Goal: Task Accomplishment & Management: Use online tool/utility

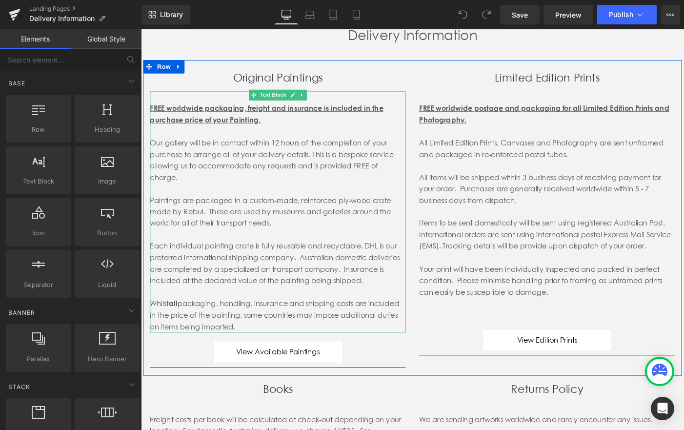
scroll to position [98, 0]
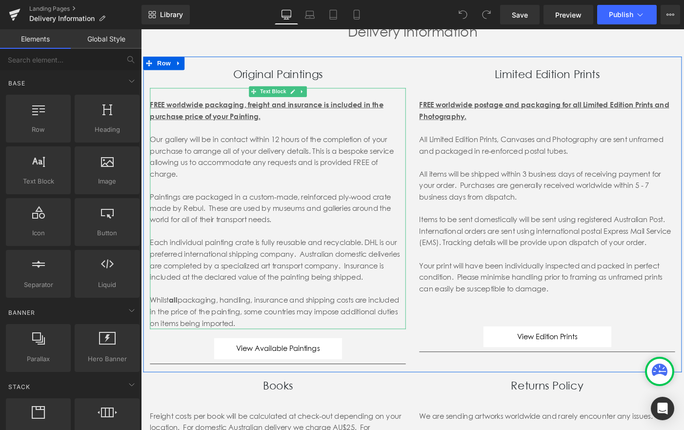
click at [255, 345] on div "Whilst all packaging, handling, insurance and shipping costs are included in th…" at bounding box center [290, 337] width 278 height 38
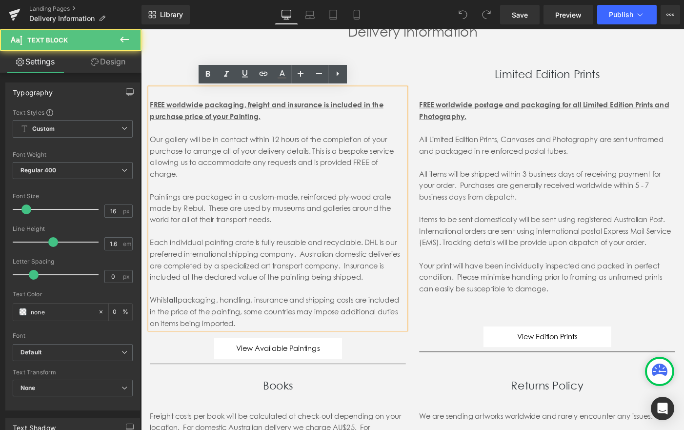
click at [255, 349] on div "Whilst all packaging, handling, insurance and shipping costs are included in th…" at bounding box center [290, 337] width 278 height 38
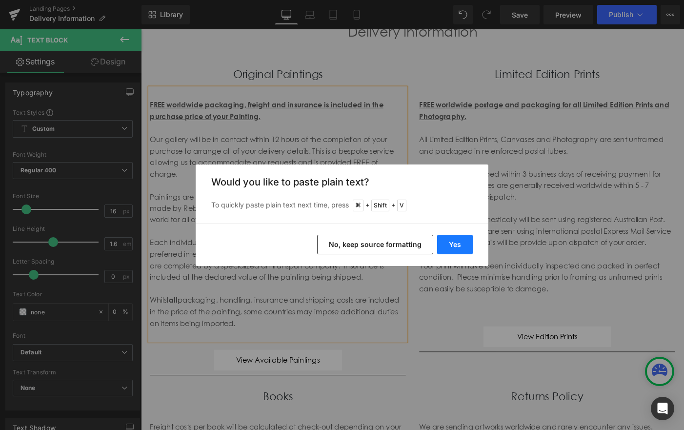
click at [459, 242] on button "Yes" at bounding box center [455, 245] width 36 height 20
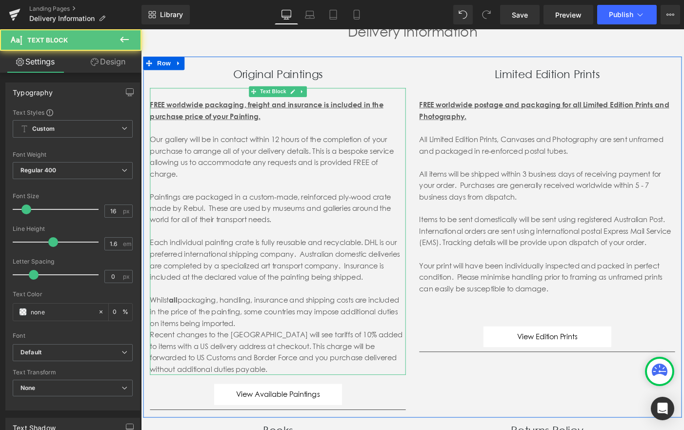
click at [153, 362] on div "Recent changes to the [GEOGRAPHIC_DATA] will see tariffs of 10% added to items …" at bounding box center [290, 380] width 278 height 50
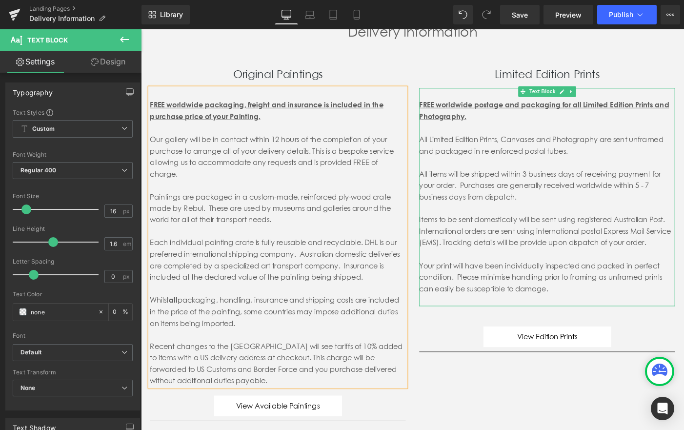
click at [524, 330] on p at bounding box center [582, 324] width 278 height 13
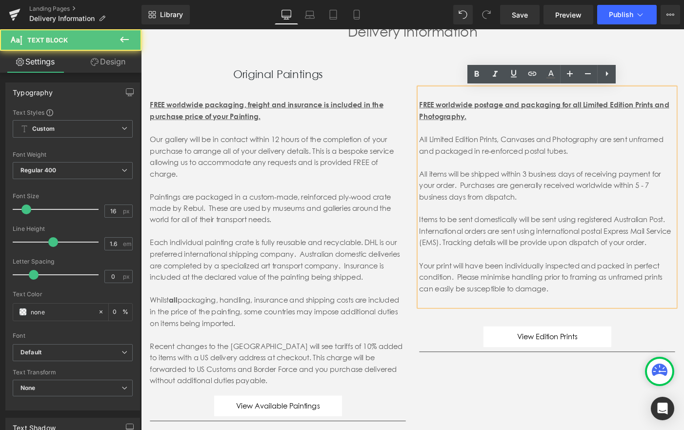
click at [601, 318] on p "Your print will have been individually inspected and packed in perfect conditio…" at bounding box center [582, 299] width 278 height 38
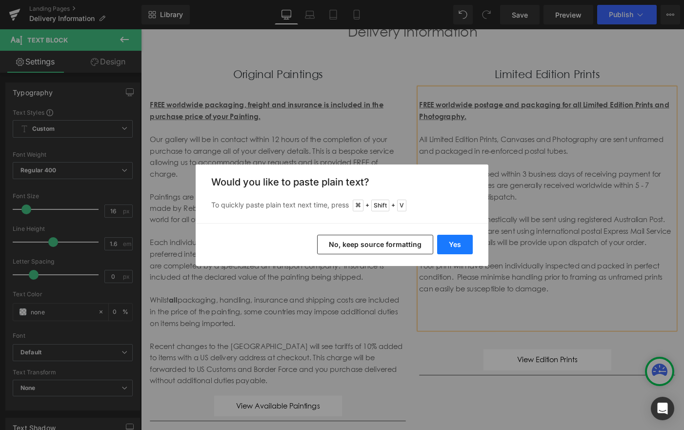
click at [455, 238] on button "Yes" at bounding box center [455, 245] width 36 height 20
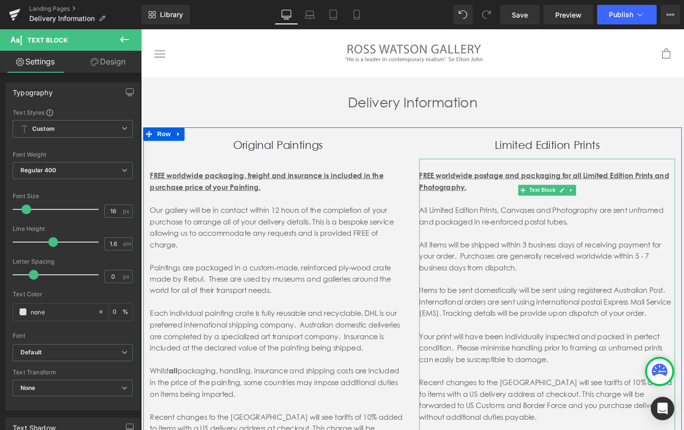
scroll to position [0, 0]
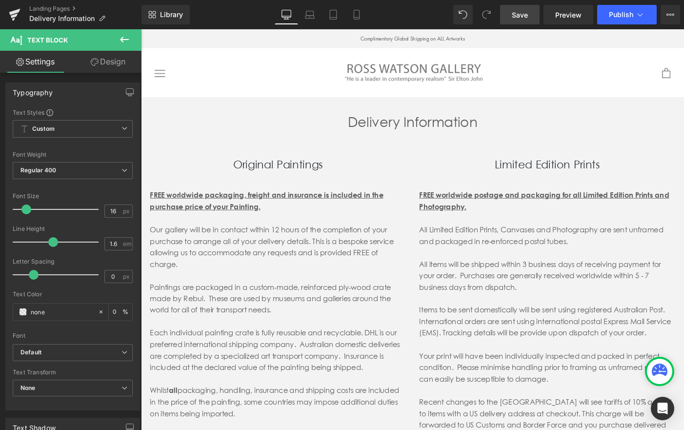
click at [524, 14] on span "Save" at bounding box center [520, 15] width 16 height 10
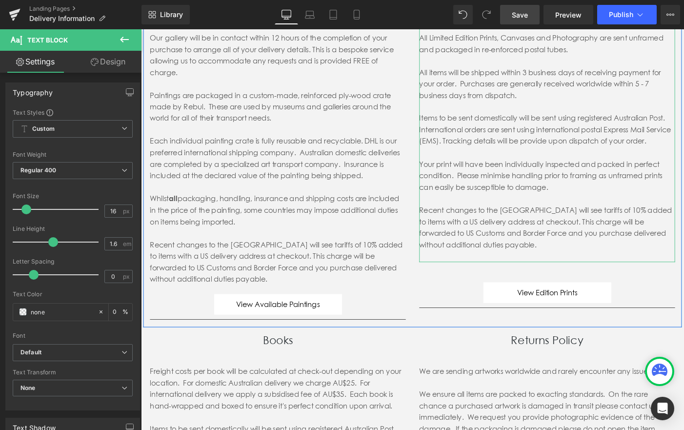
scroll to position [215, 0]
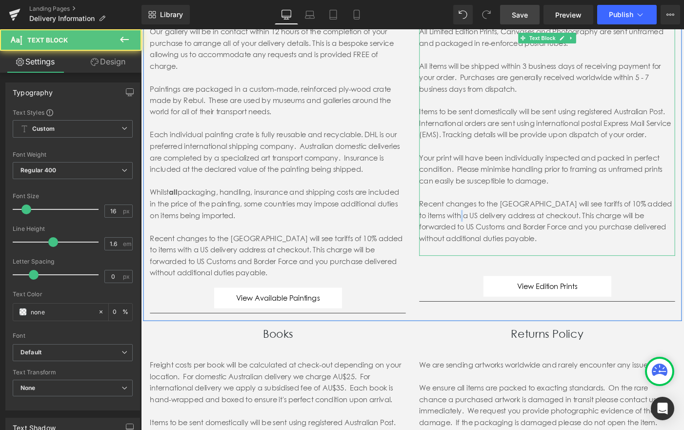
click at [476, 243] on p "Recent changes to the [GEOGRAPHIC_DATA] will see tariffs of 10% added to items …" at bounding box center [582, 238] width 278 height 50
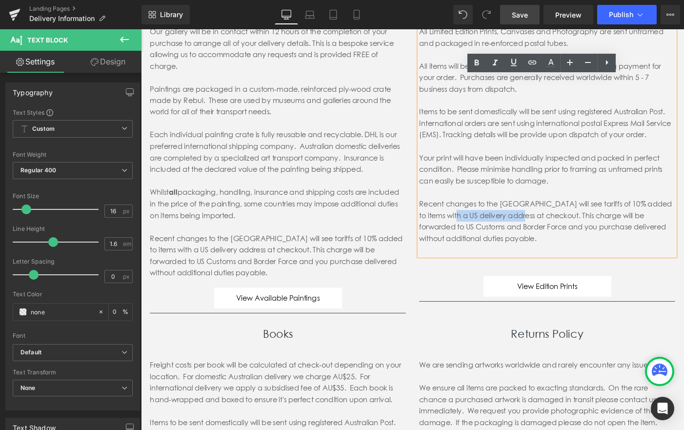
drag, startPoint x: 539, startPoint y: 245, endPoint x: 468, endPoint y: 241, distance: 70.9
click at [468, 241] on p "Recent changes to the [GEOGRAPHIC_DATA] will see tariffs of 10% added to items …" at bounding box center [582, 238] width 278 height 50
drag, startPoint x: 531, startPoint y: 232, endPoint x: 445, endPoint y: 234, distance: 86.3
click at [445, 234] on p "Recent changes to the [GEOGRAPHIC_DATA] will see tariffs of 10% added to items …" at bounding box center [582, 238] width 278 height 50
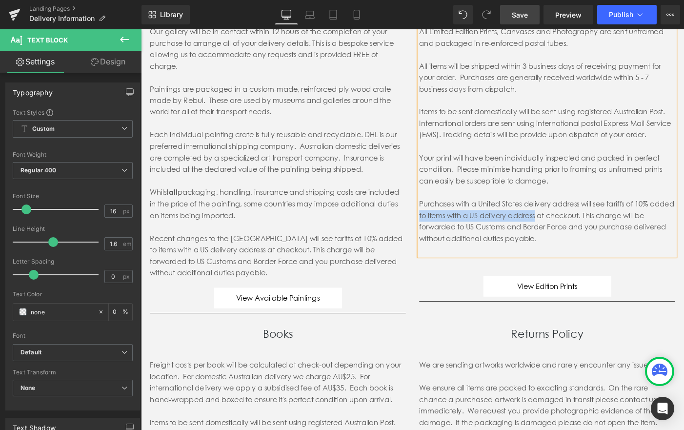
drag, startPoint x: 601, startPoint y: 245, endPoint x: 472, endPoint y: 245, distance: 129.2
click at [473, 245] on p "Purchases with a United States delivery address will see tariffs of 10% added t…" at bounding box center [582, 238] width 278 height 50
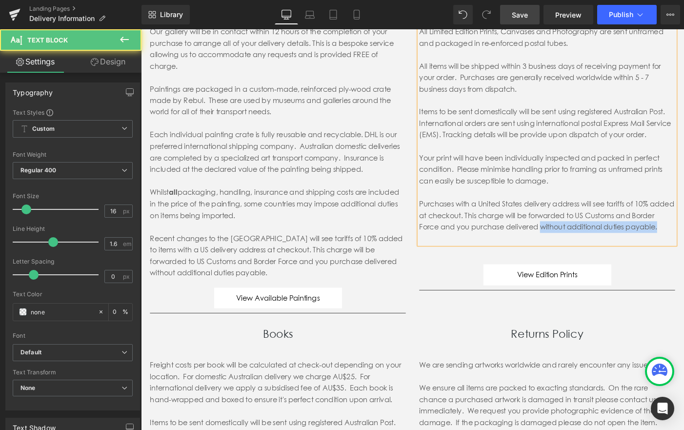
drag, startPoint x: 605, startPoint y: 260, endPoint x: 607, endPoint y: 266, distance: 6.8
click at [607, 251] on p "Purchases with a United States delivery address will see tariffs of 10% added a…" at bounding box center [582, 232] width 278 height 38
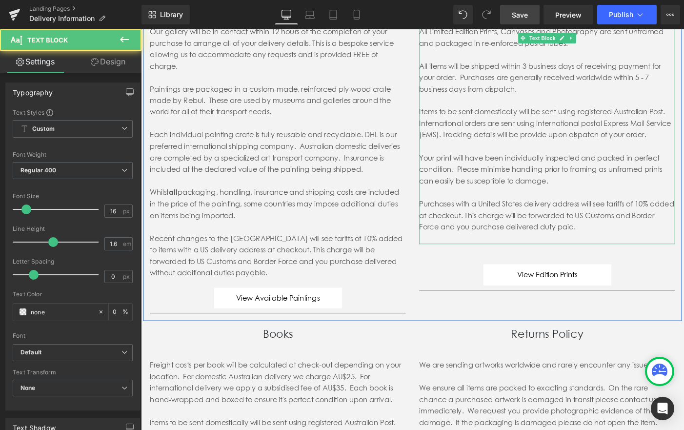
click at [525, 251] on p "Purchases with a United States delivery address will see tariffs of 10% added a…" at bounding box center [582, 232] width 278 height 38
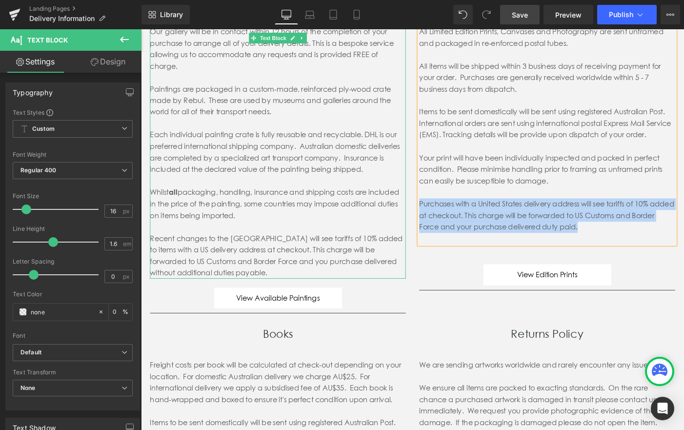
drag, startPoint x: 646, startPoint y: 258, endPoint x: 426, endPoint y: 235, distance: 221.7
click at [426, 235] on div "Original Paintings Heading FREE worldwide packaging, freight and insurance is i…" at bounding box center [435, 144] width 585 height 405
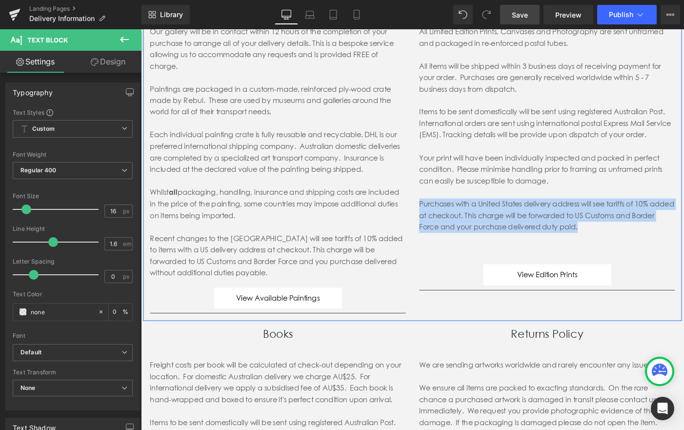
copy p "Purchases with a United States delivery address will see tariffs of 10% added a…"
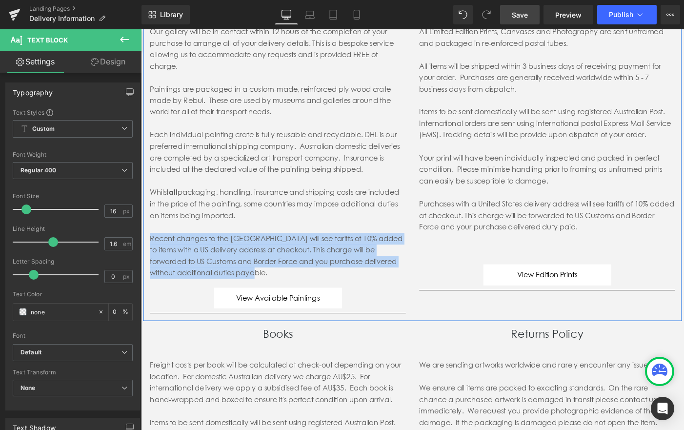
drag, startPoint x: 228, startPoint y: 281, endPoint x: 148, endPoint y: 259, distance: 82.9
click at [148, 259] on div "Original Paintings Heading FREE worldwide packaging, freight and insurance is i…" at bounding box center [289, 143] width 293 height 392
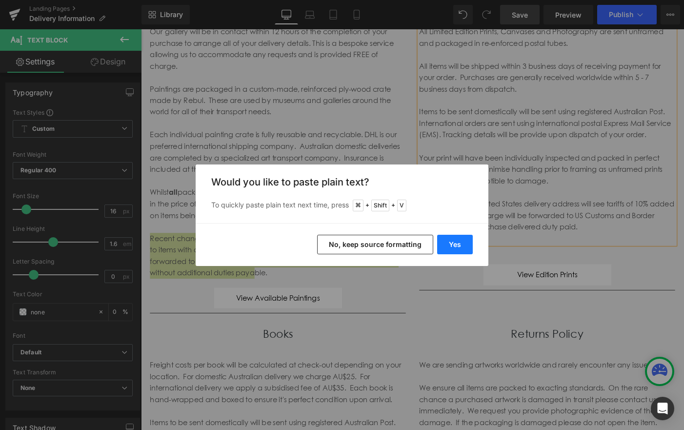
click at [457, 241] on button "Yes" at bounding box center [455, 245] width 36 height 20
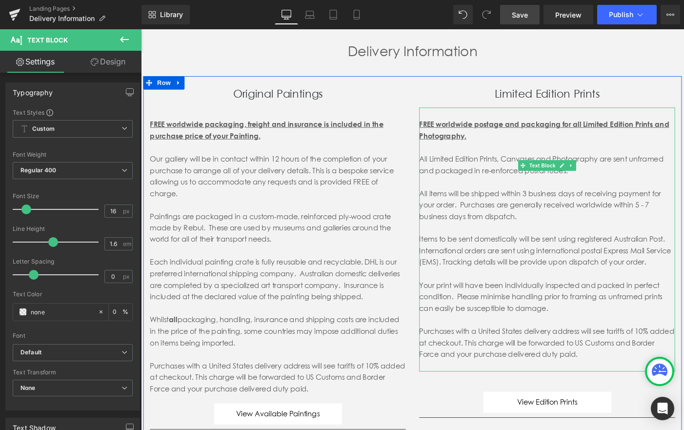
scroll to position [77, 0]
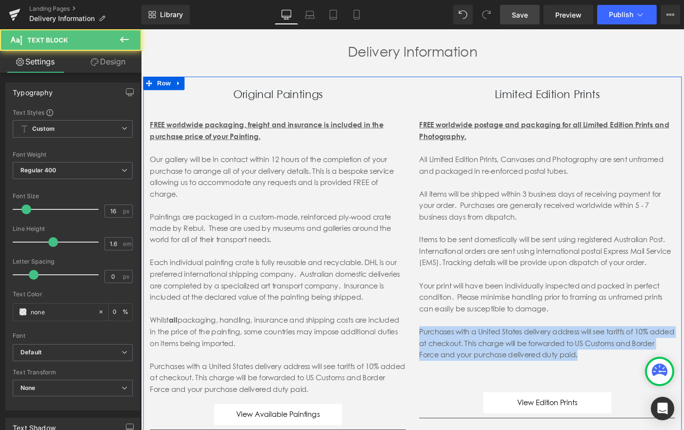
drag, startPoint x: 546, startPoint y: 377, endPoint x: 435, endPoint y: 371, distance: 111.4
click at [436, 371] on div "Original Paintings Heading FREE worldwide packaging, freight and insurance is i…" at bounding box center [435, 276] width 585 height 392
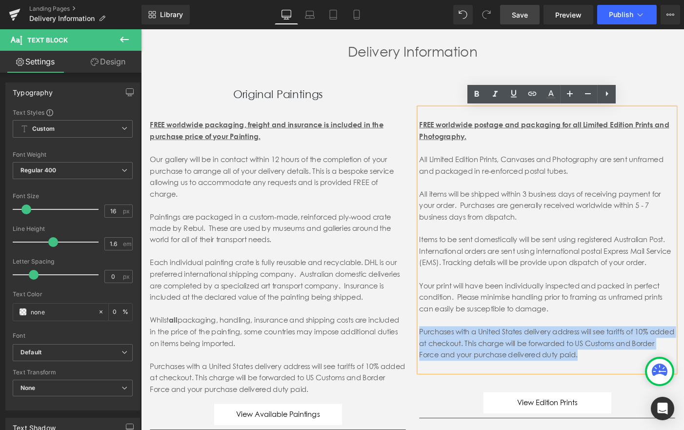
copy p "Purchases with a United States delivery address will see tariffs of 10% added a…"
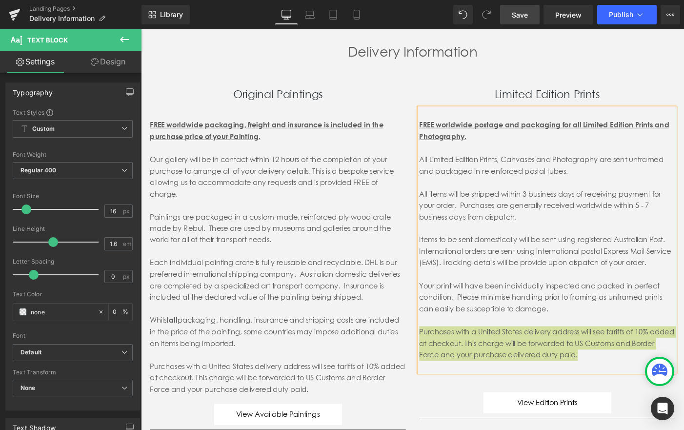
click at [516, 14] on span "Save" at bounding box center [520, 15] width 16 height 10
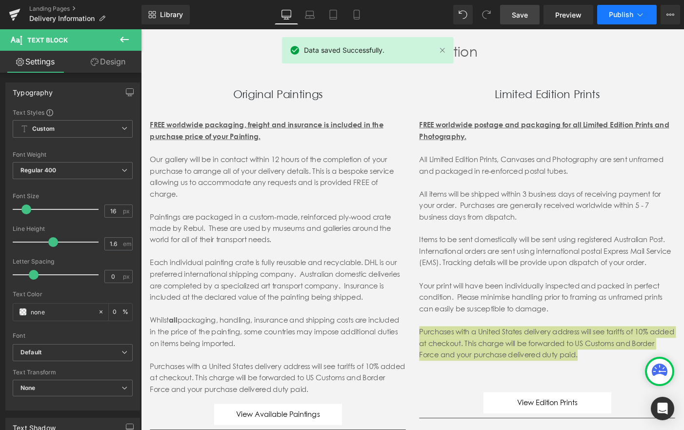
click at [632, 15] on span "Publish" at bounding box center [621, 15] width 24 height 8
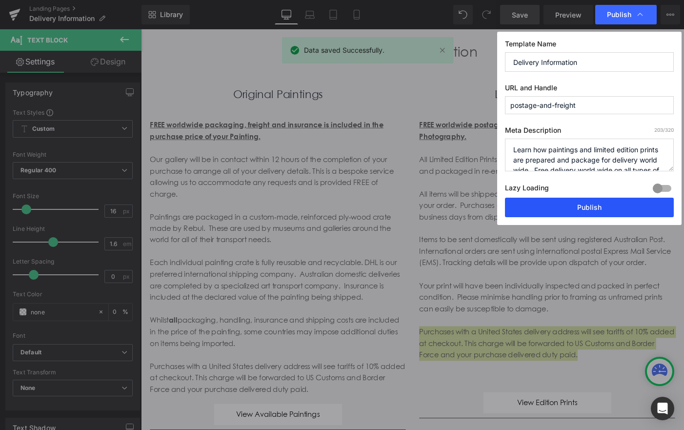
click at [619, 209] on button "Publish" at bounding box center [589, 208] width 169 height 20
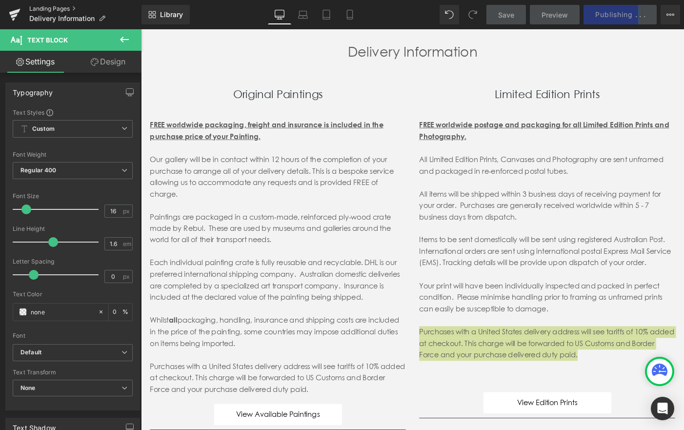
click at [51, 8] on link "Landing Pages" at bounding box center [85, 9] width 112 height 8
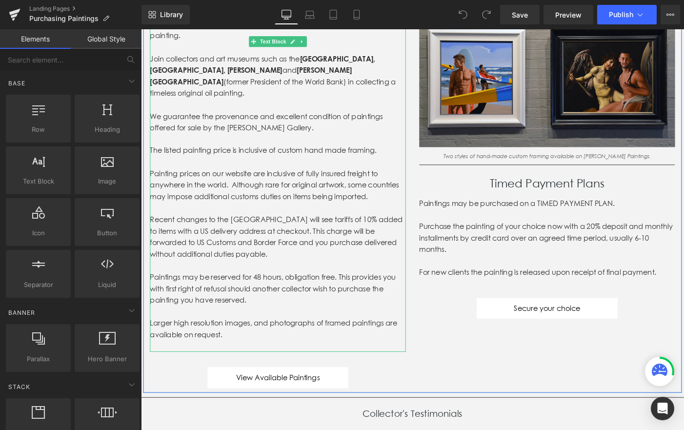
scroll to position [154, 0]
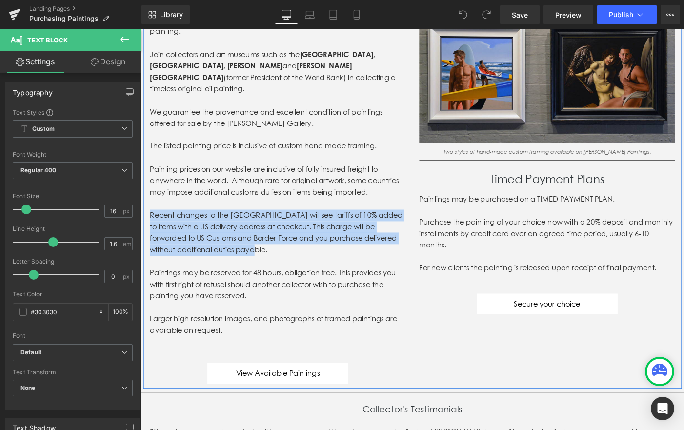
drag, startPoint x: 264, startPoint y: 257, endPoint x: 149, endPoint y: 217, distance: 122.5
click at [149, 217] on div "Congratulations on your decision to purchase an original Ross Watson painting. …" at bounding box center [289, 213] width 293 height 401
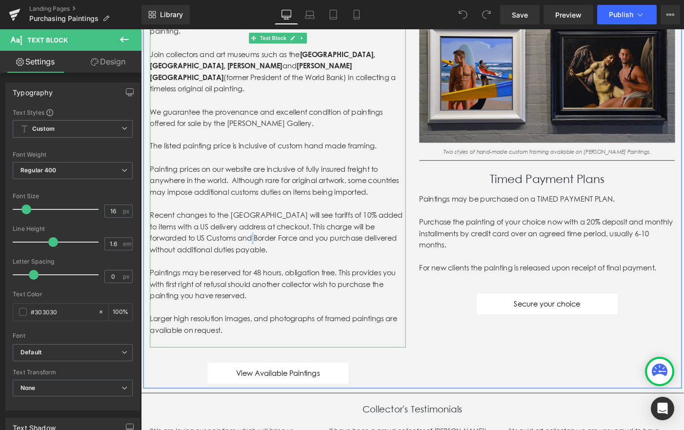
click at [228, 240] on p "Recent changes to the [GEOGRAPHIC_DATA] will see tariffs of 10% added to items …" at bounding box center [290, 250] width 278 height 50
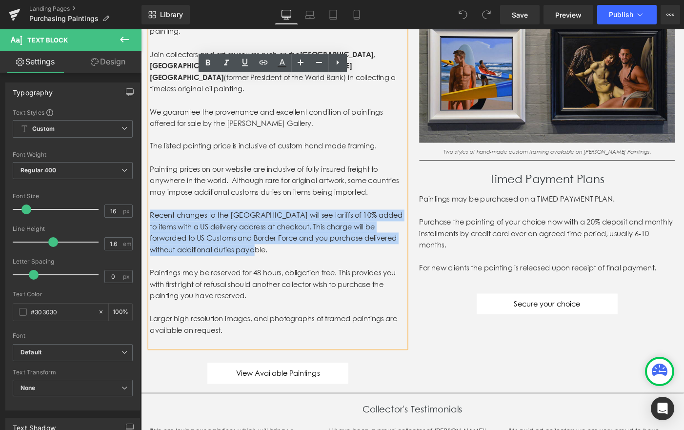
drag, startPoint x: 258, startPoint y: 260, endPoint x: 144, endPoint y: 218, distance: 121.8
click at [144, 218] on div "Congratulations on your decision to purchase an original Ross Watson painting. …" at bounding box center [289, 213] width 293 height 401
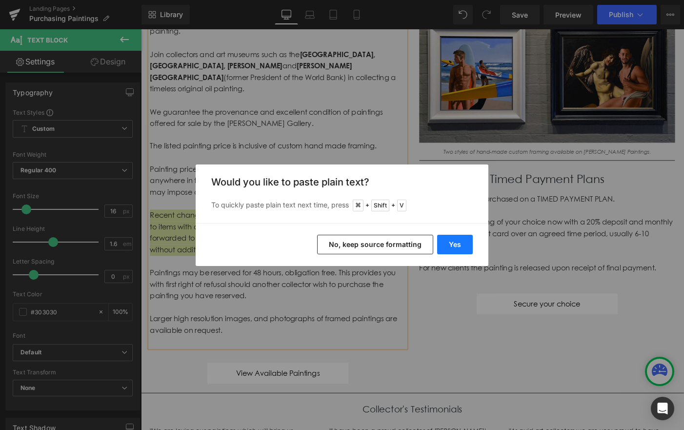
click at [457, 242] on button "Yes" at bounding box center [455, 245] width 36 height 20
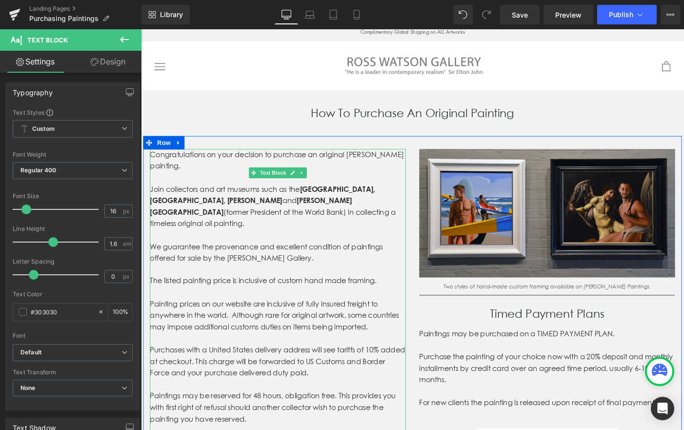
scroll to position [0, 0]
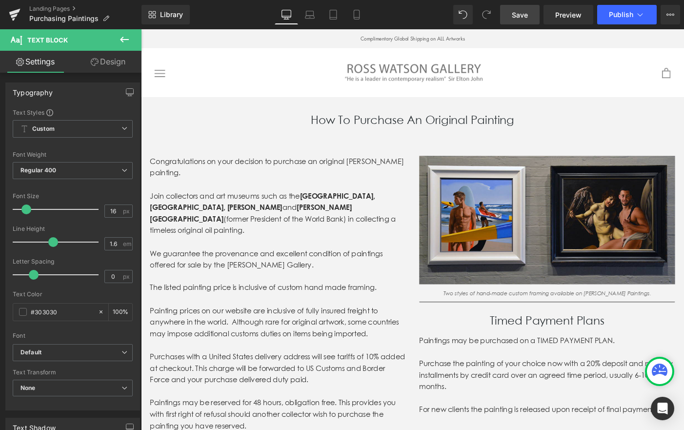
click at [526, 16] on span "Save" at bounding box center [520, 15] width 16 height 10
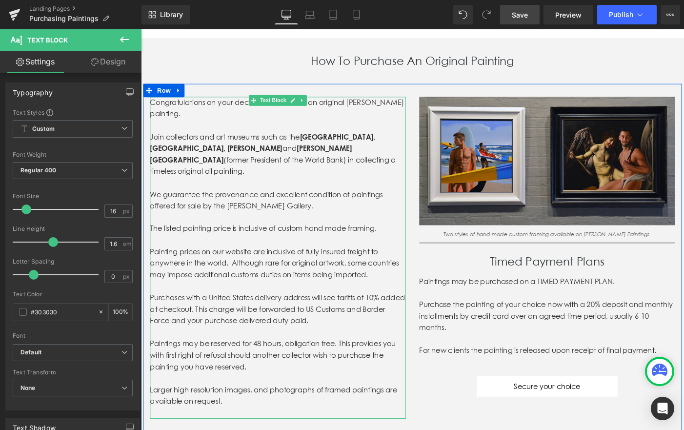
scroll to position [65, 0]
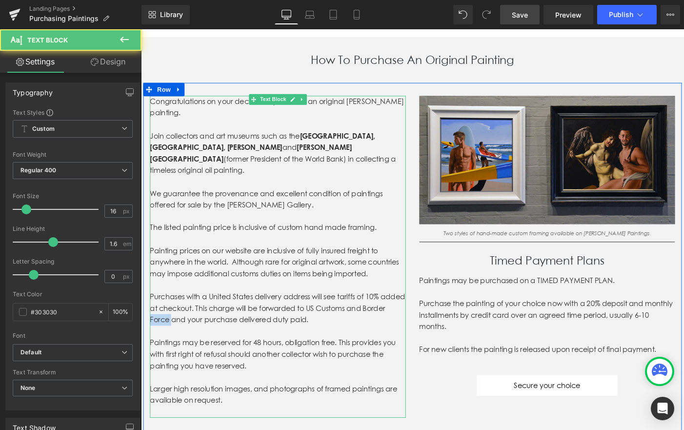
drag, startPoint x: 201, startPoint y: 332, endPoint x: 179, endPoint y: 333, distance: 21.5
click at [179, 333] on p "Purchases with a United States delivery address will see tariffs of 10% added a…" at bounding box center [290, 333] width 278 height 38
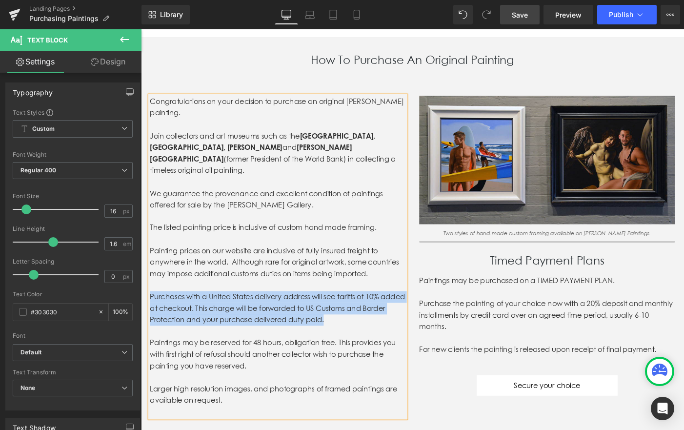
drag, startPoint x: 387, startPoint y: 334, endPoint x: 153, endPoint y: 308, distance: 235.5
click at [152, 314] on p "Purchases with a United States delivery address will see tariffs of 10% added a…" at bounding box center [290, 333] width 278 height 38
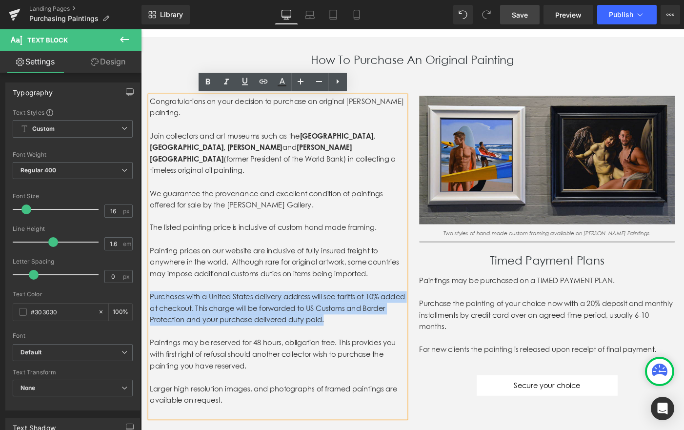
copy p "Purchases with a United States delivery address will see tariffs of 10% added a…"
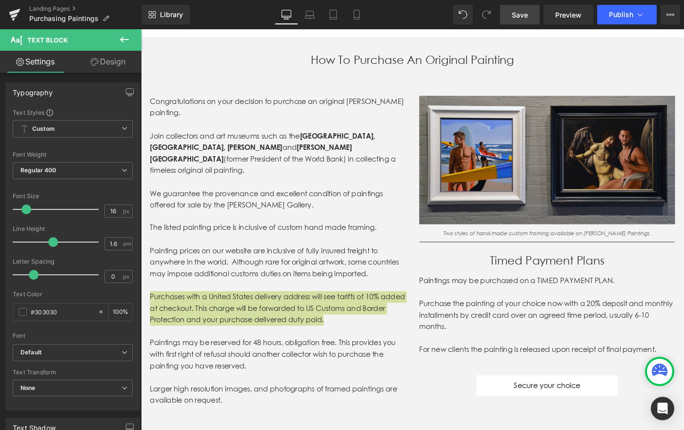
click at [515, 15] on span "Save" at bounding box center [520, 15] width 16 height 10
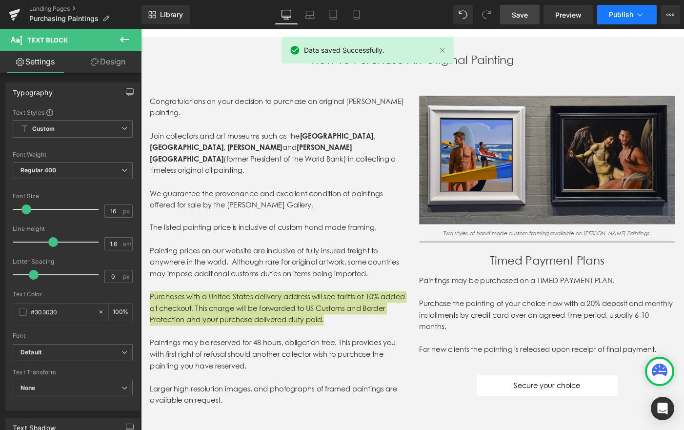
click at [636, 14] on icon at bounding box center [640, 15] width 10 height 10
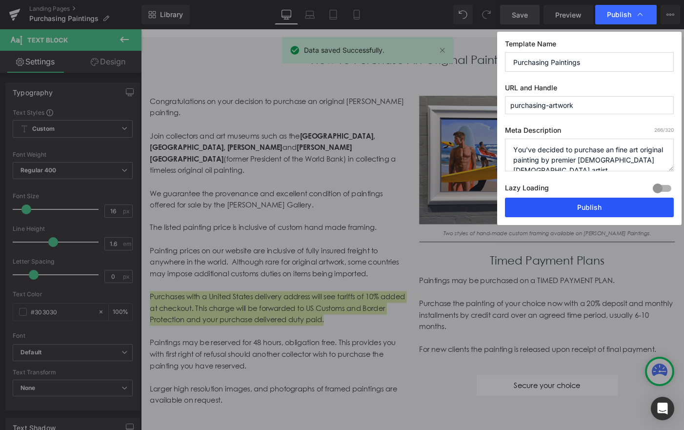
click at [598, 208] on button "Publish" at bounding box center [589, 208] width 169 height 20
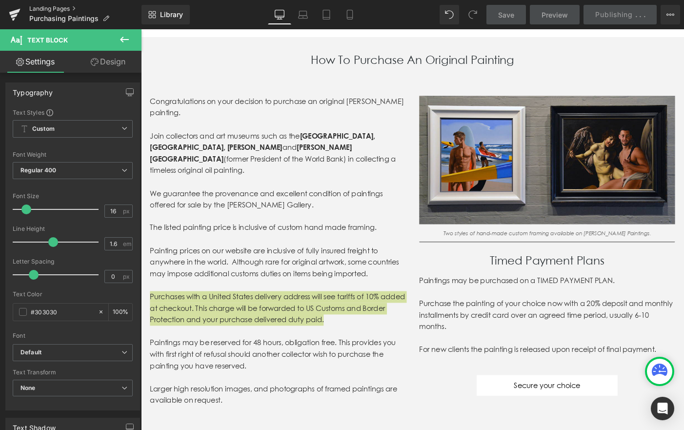
click at [48, 10] on link "Landing Pages" at bounding box center [85, 9] width 112 height 8
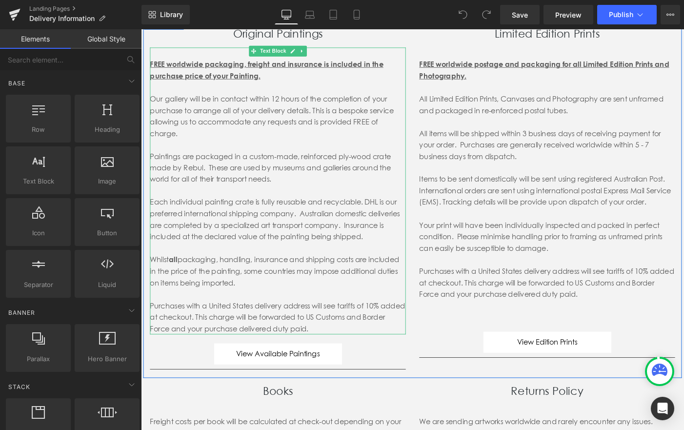
scroll to position [147, 0]
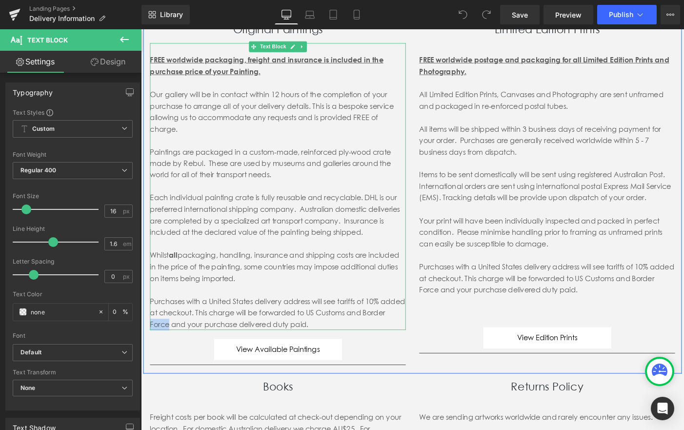
drag, startPoint x: 197, startPoint y: 350, endPoint x: 179, endPoint y: 349, distance: 18.6
click at [179, 349] on div "Purchases with a United States delivery address will see tariffs of 10% added a…" at bounding box center [290, 338] width 278 height 38
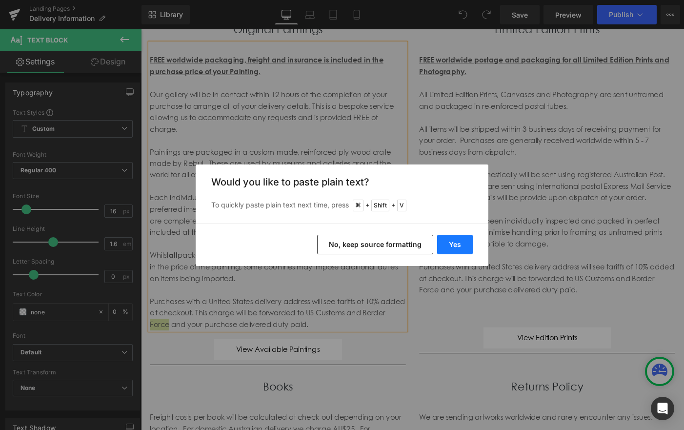
click at [464, 246] on button "Yes" at bounding box center [455, 245] width 36 height 20
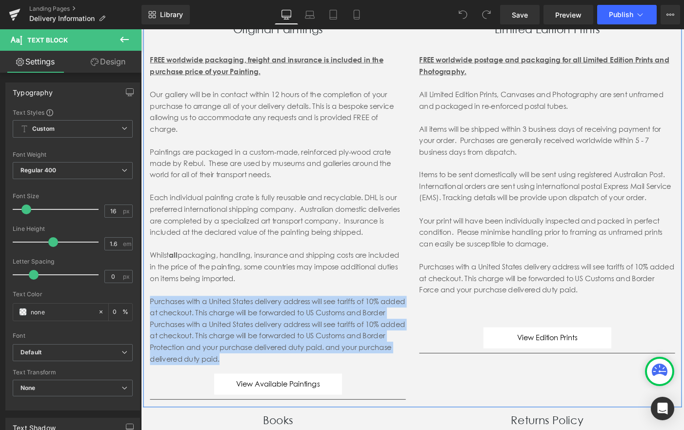
drag, startPoint x: 266, startPoint y: 388, endPoint x: 148, endPoint y: 328, distance: 131.7
click at [148, 328] on div "Original Paintings Heading FREE worldwide packaging, freight and insurance is i…" at bounding box center [289, 223] width 293 height 417
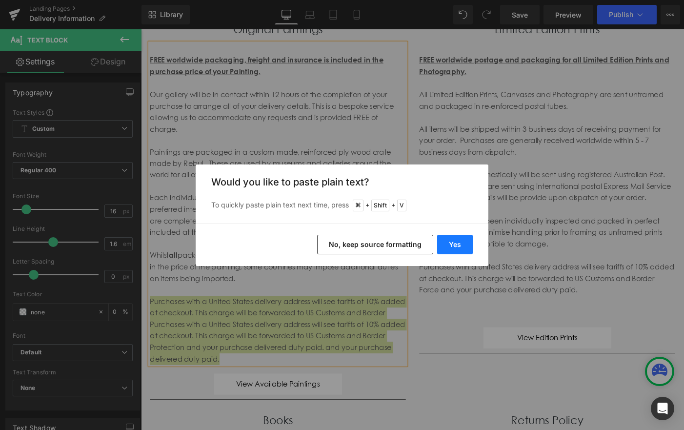
click at [455, 241] on button "Yes" at bounding box center [455, 245] width 36 height 20
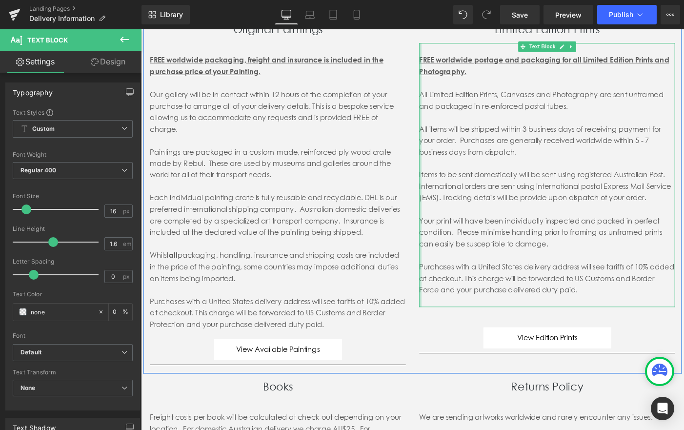
drag, startPoint x: 445, startPoint y: 298, endPoint x: 430, endPoint y: 290, distance: 16.8
click at [430, 290] on div "Original Paintings Heading FREE worldwide packaging, freight and insurance is i…" at bounding box center [435, 206] width 585 height 393
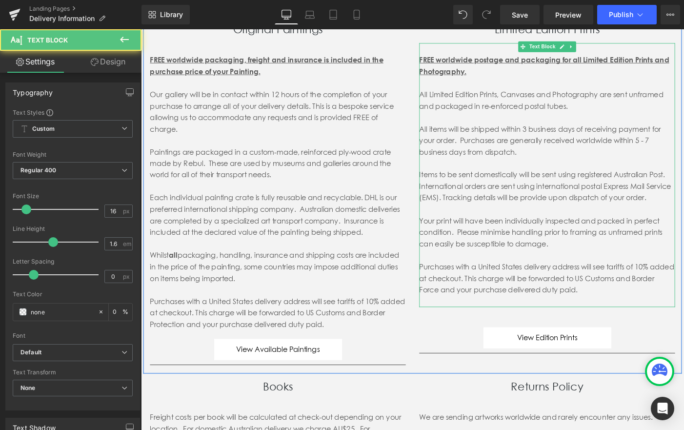
drag, startPoint x: 446, startPoint y: 299, endPoint x: 449, endPoint y: 305, distance: 6.1
click at [449, 305] on p "Purchases with a United States delivery address will see tariffs of 10% added a…" at bounding box center [582, 300] width 278 height 38
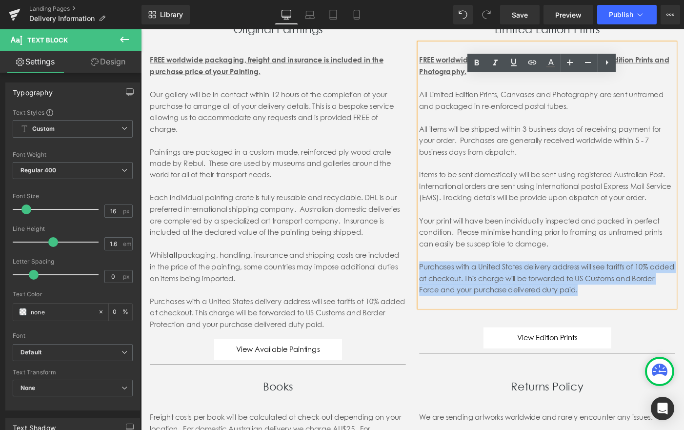
drag, startPoint x: 652, startPoint y: 327, endPoint x: 444, endPoint y: 298, distance: 209.8
click at [444, 298] on p "Purchases with a United States delivery address will see tariffs of 10% added a…" at bounding box center [582, 300] width 278 height 38
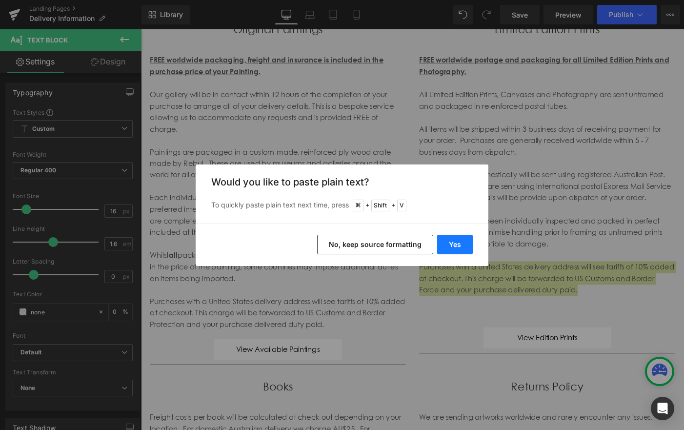
click at [444, 241] on button "Yes" at bounding box center [455, 245] width 36 height 20
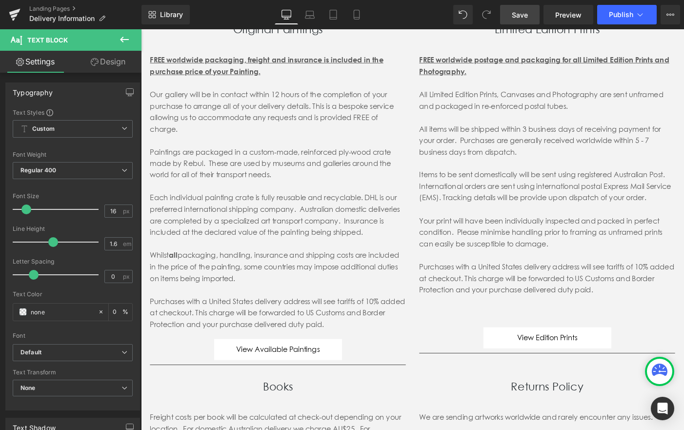
click at [509, 16] on link "Save" at bounding box center [520, 15] width 40 height 20
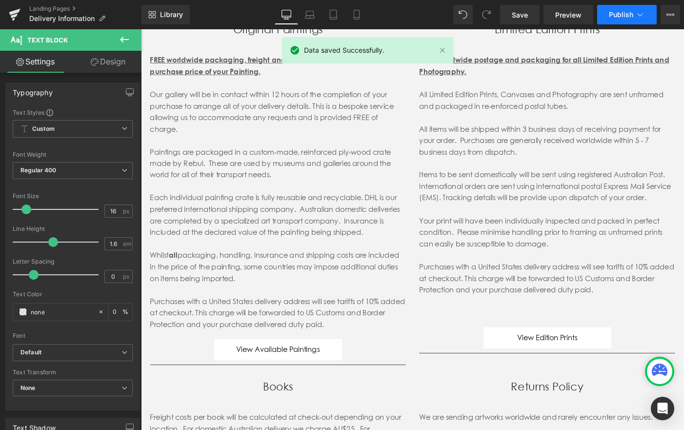
click at [623, 15] on span "Publish" at bounding box center [621, 15] width 24 height 8
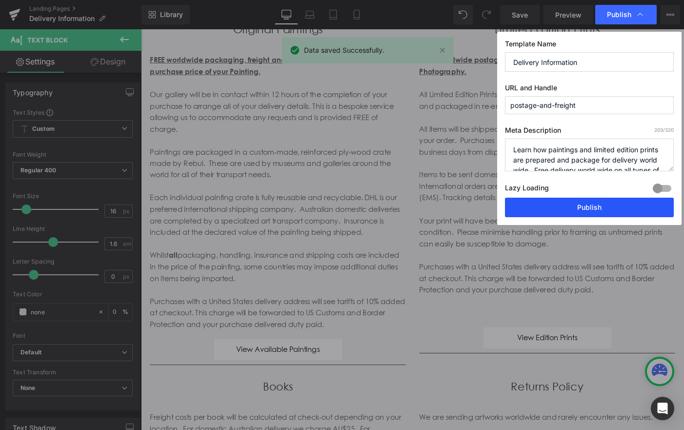
click at [603, 214] on button "Publish" at bounding box center [589, 208] width 169 height 20
